Goal: Task Accomplishment & Management: Use online tool/utility

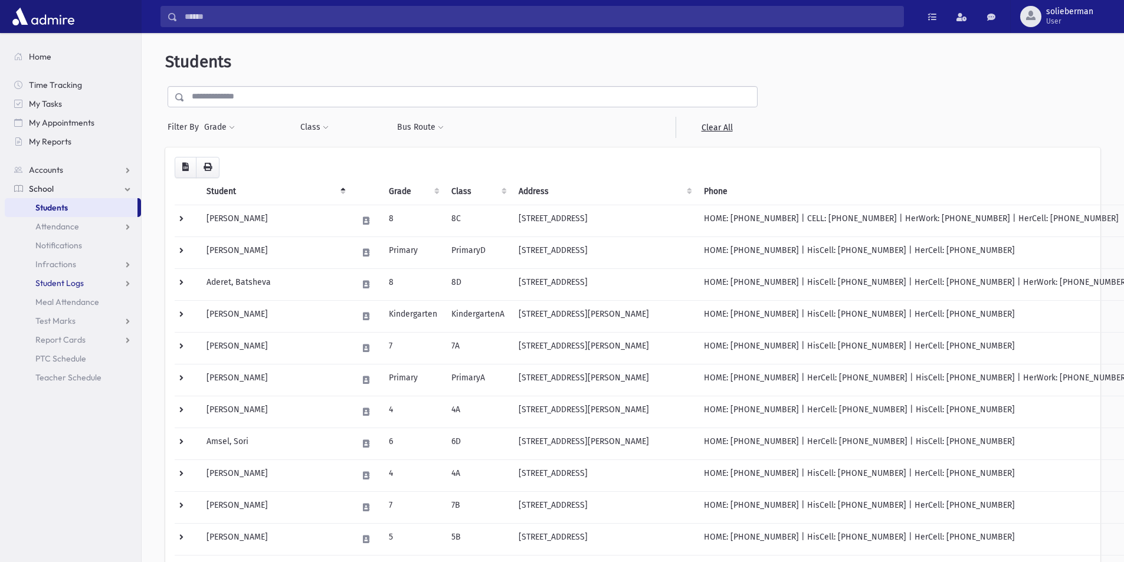
click at [71, 287] on span "Student Logs" at bounding box center [59, 283] width 48 height 11
click at [67, 294] on link "Meal Attendance" at bounding box center [73, 302] width 136 height 19
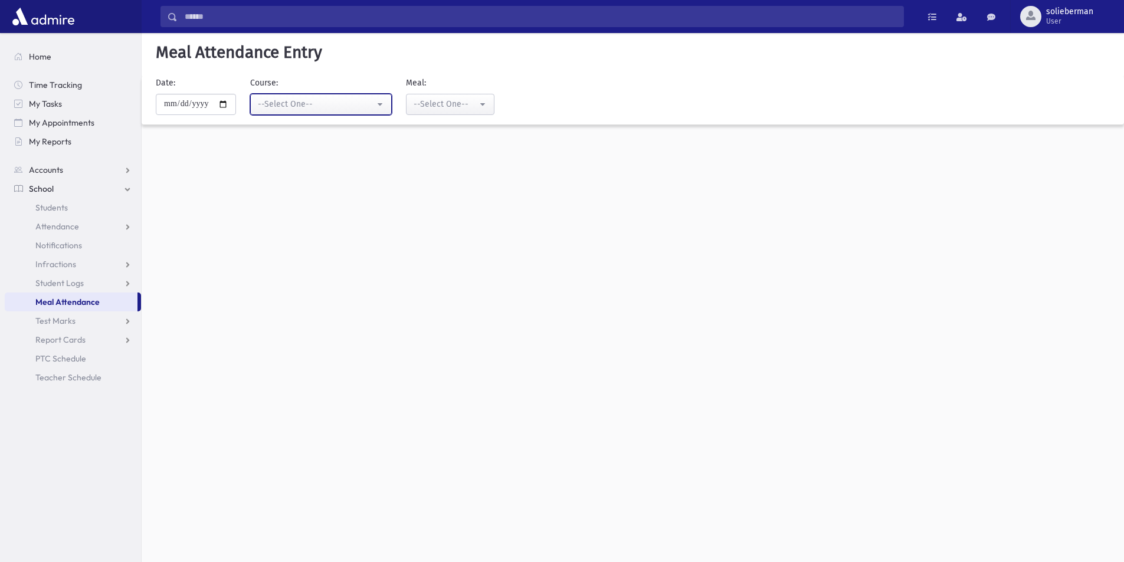
click at [275, 109] on div "--Select One--" at bounding box center [316, 104] width 117 height 12
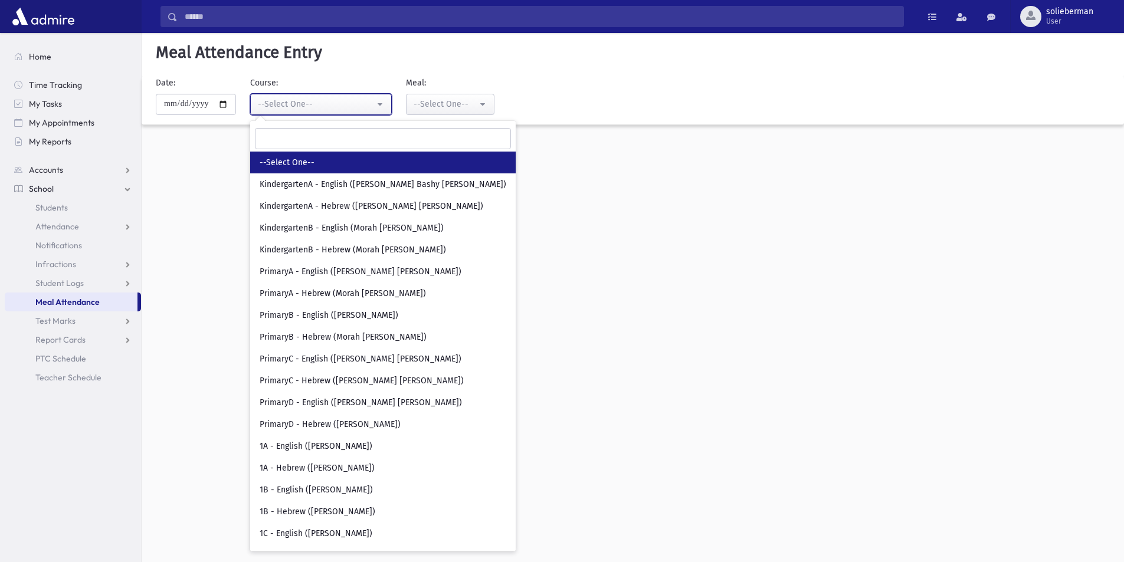
click at [275, 109] on div "--Select One--" at bounding box center [316, 104] width 117 height 12
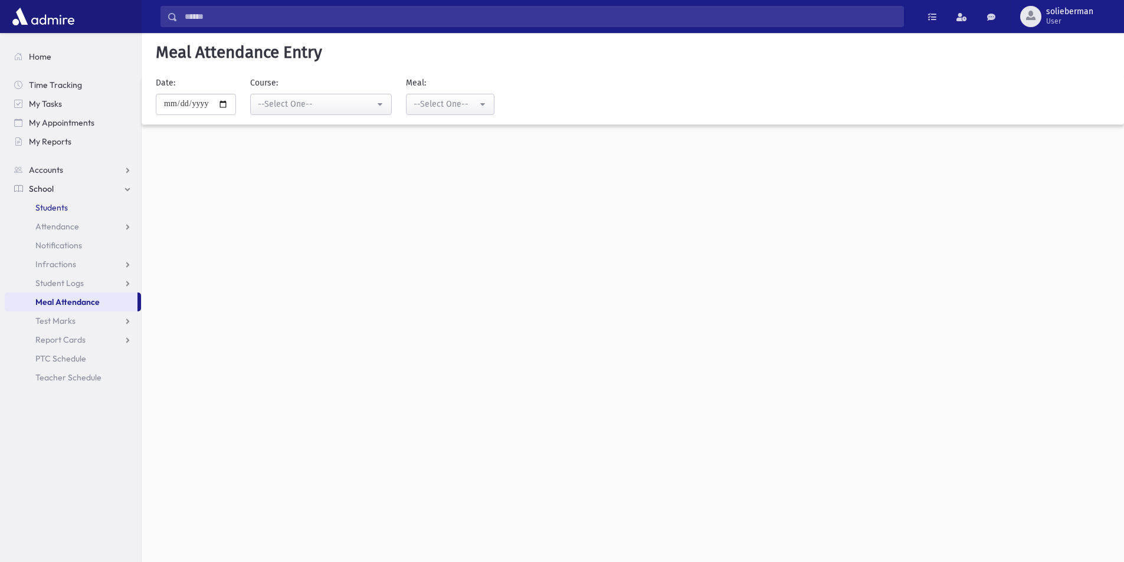
click at [58, 211] on span "Students" at bounding box center [51, 207] width 32 height 11
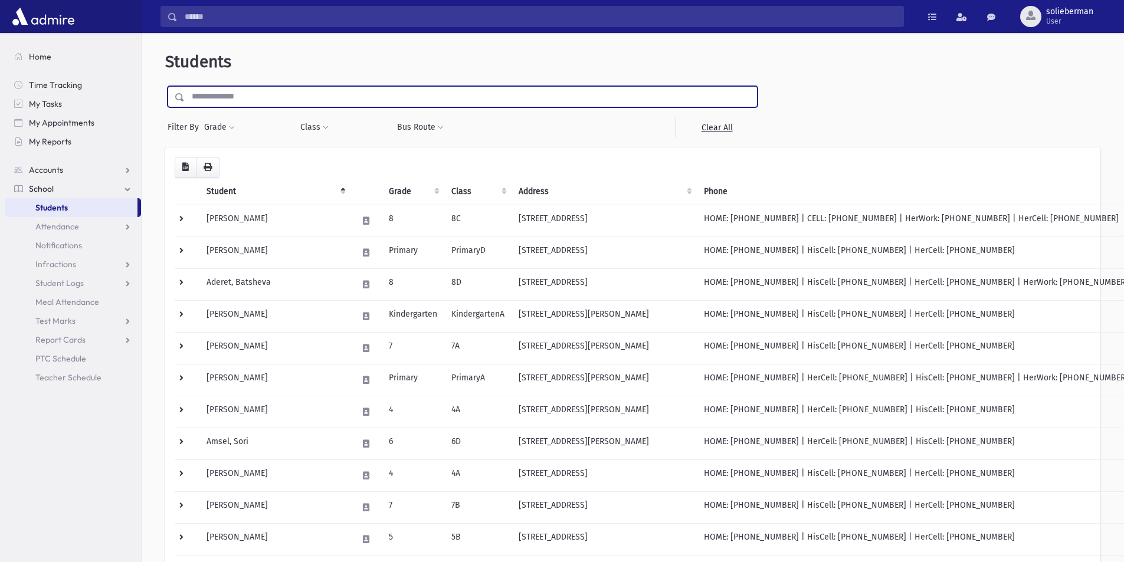
click at [237, 105] on input "text" at bounding box center [471, 96] width 572 height 21
click at [277, 74] on div "**********" at bounding box center [632, 570] width 973 height 1065
